Goal: Task Accomplishment & Management: Use online tool/utility

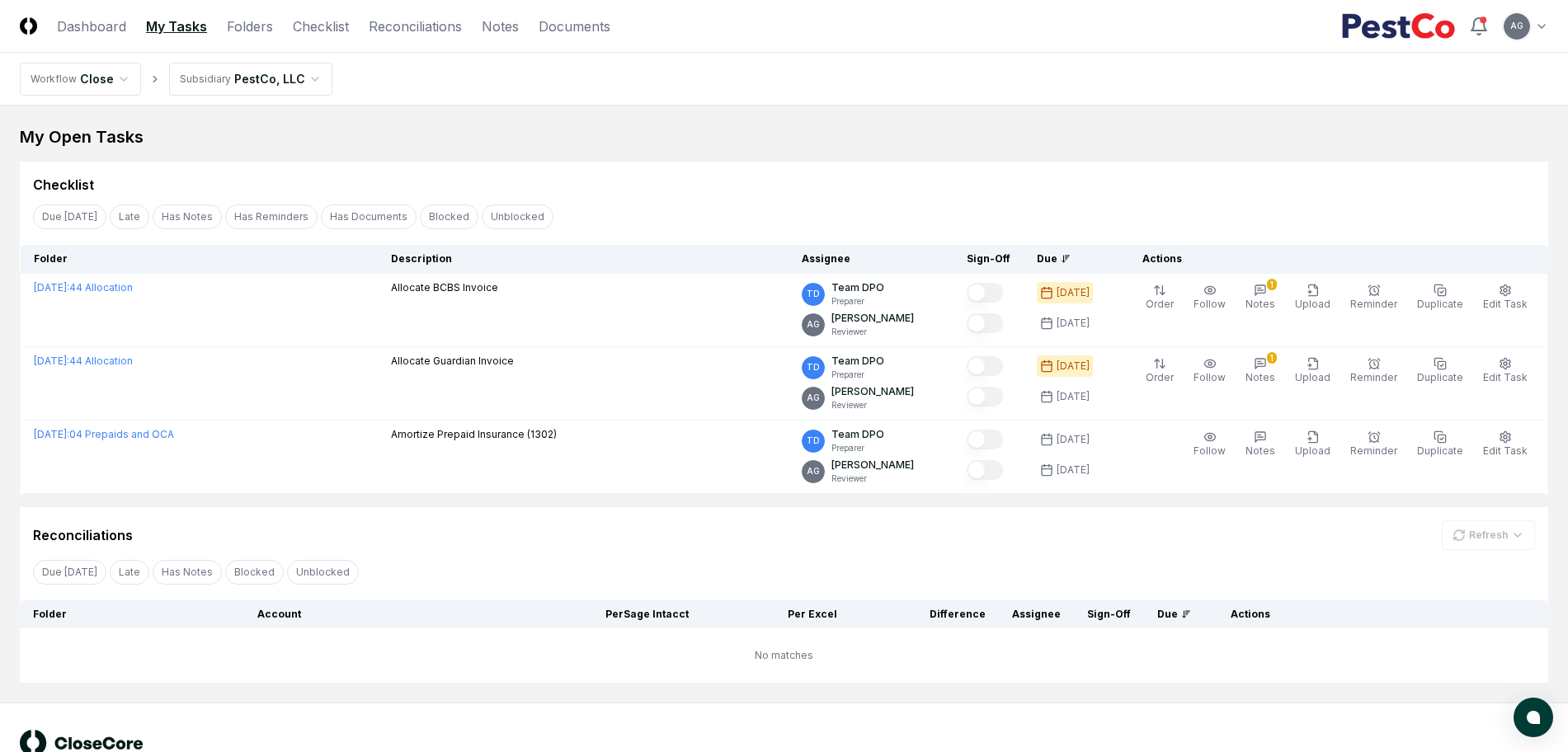
click at [943, 543] on div "Reconciliations Refresh" at bounding box center [783, 535] width 1501 height 29
click at [1028, 4] on header "CloseCore Dashboard My Tasks Folders Checklist Reconciliations Notes Documents …" at bounding box center [784, 26] width 1568 height 53
click at [881, 70] on nav "Workflow Close Subsidiary PestCo, LLC" at bounding box center [784, 79] width 1568 height 53
click at [807, 130] on div "My Open Tasks" at bounding box center [784, 136] width 1528 height 23
click at [323, 19] on link "Checklist" at bounding box center [321, 27] width 56 height 20
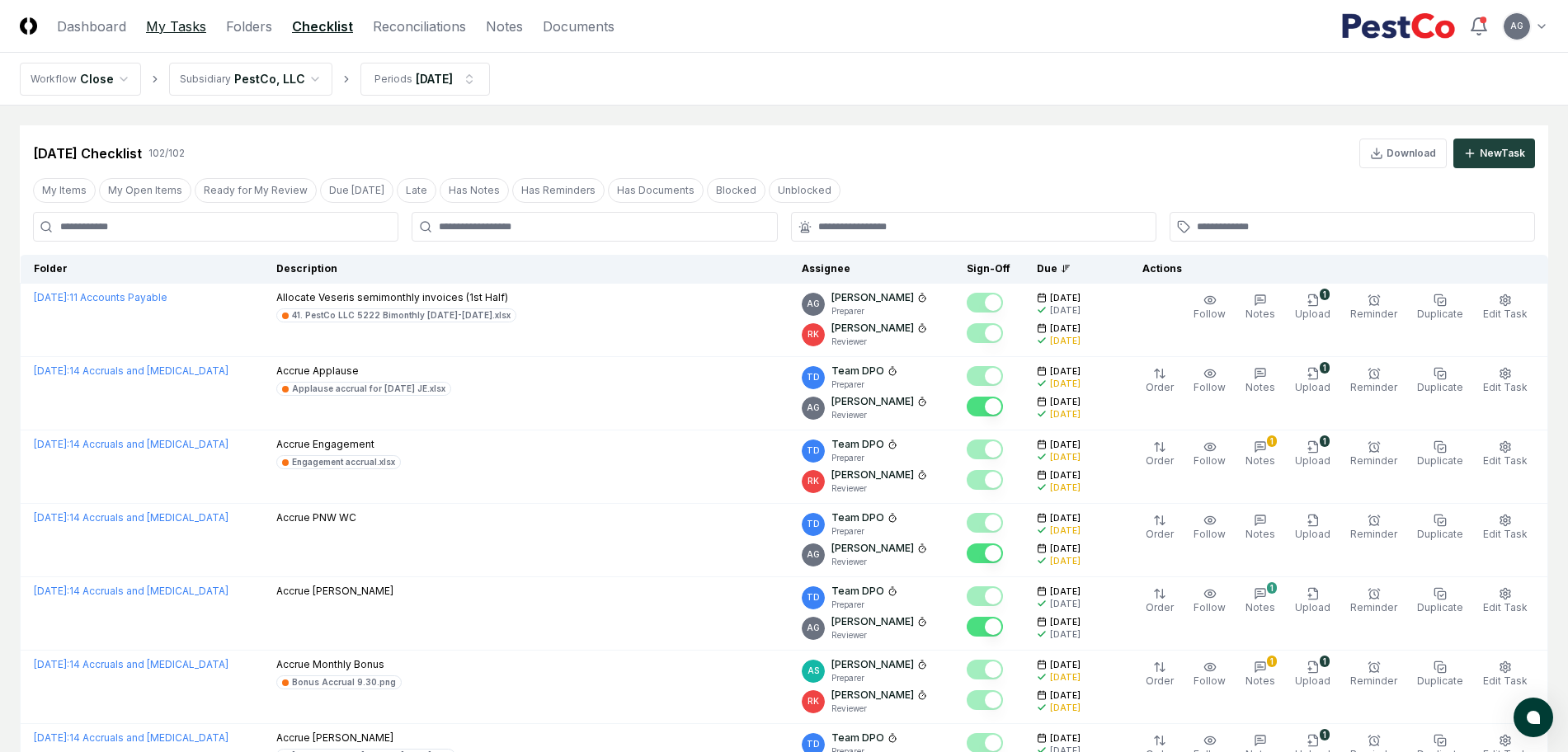
click at [154, 29] on link "My Tasks" at bounding box center [175, 27] width 60 height 20
click at [174, 22] on link "My Tasks" at bounding box center [175, 27] width 60 height 20
